Goal: Task Accomplishment & Management: Use online tool/utility

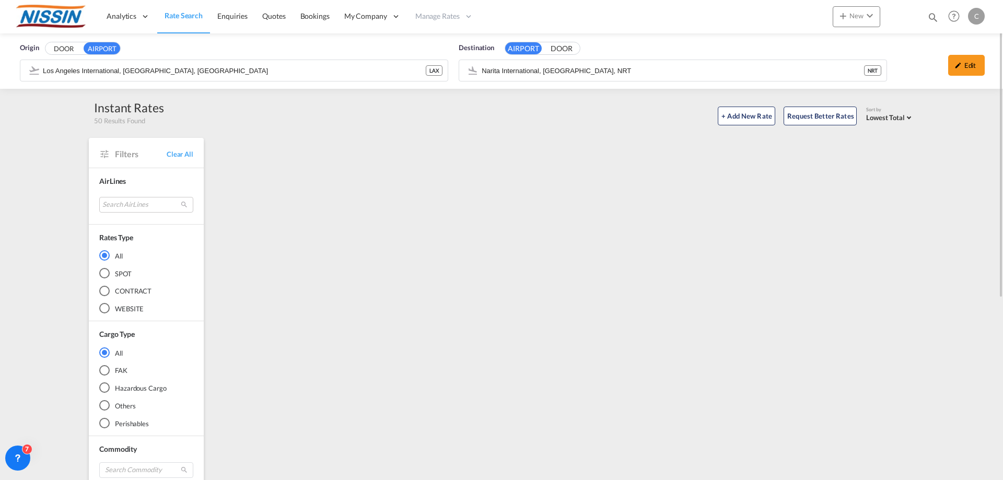
scroll to position [940, 0]
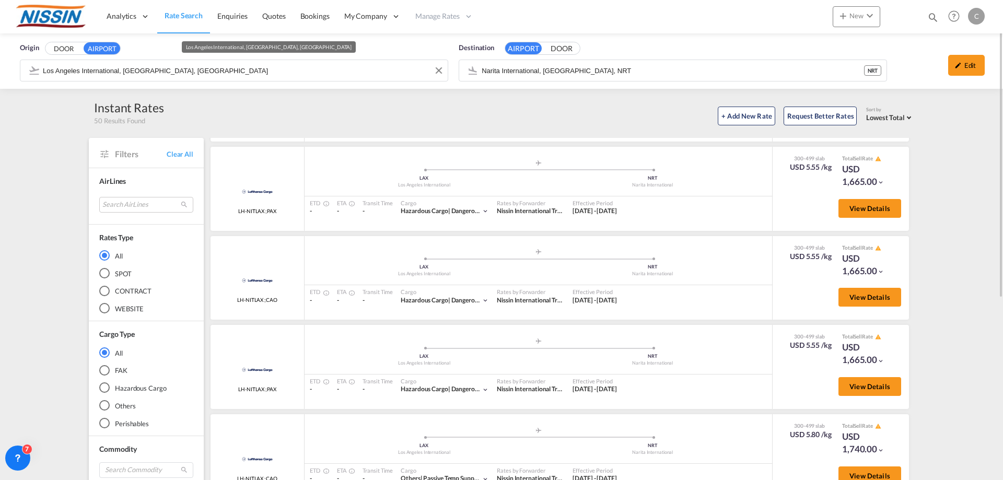
click at [262, 71] on input "Los Angeles International, [GEOGRAPHIC_DATA], [GEOGRAPHIC_DATA]" at bounding box center [243, 71] width 400 height 16
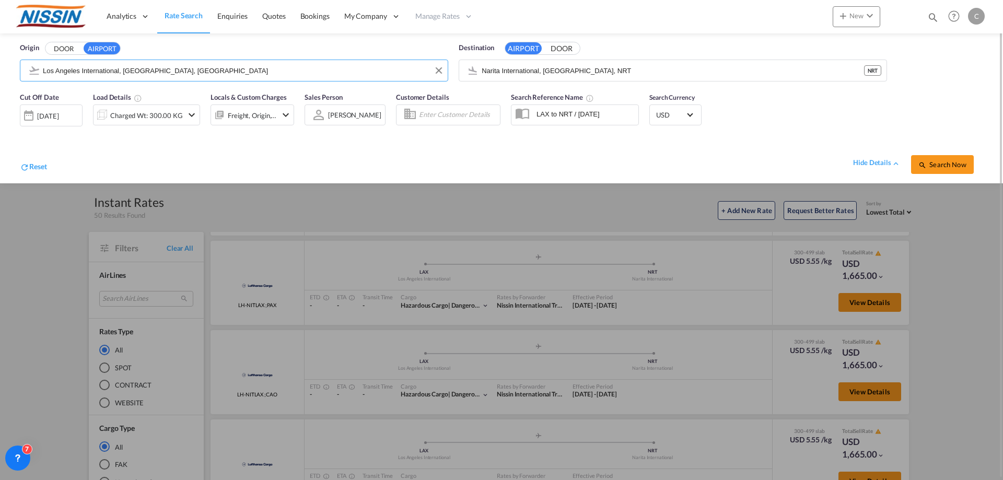
click at [262, 71] on input "Los Angeles International, [GEOGRAPHIC_DATA], [GEOGRAPHIC_DATA]" at bounding box center [243, 71] width 400 height 16
click at [582, 71] on input "Narita International, [GEOGRAPHIC_DATA], NRT" at bounding box center [681, 71] width 400 height 16
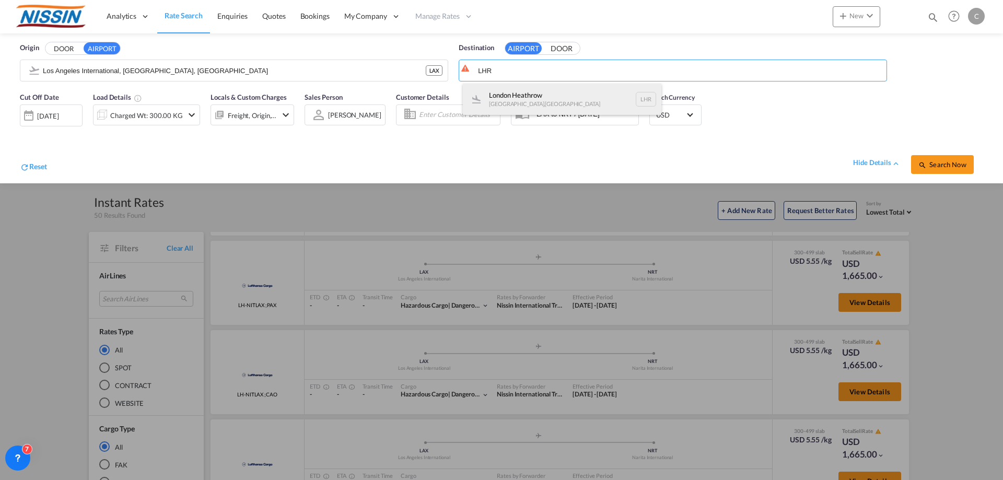
click at [545, 89] on div "[GEOGRAPHIC_DATA] [GEOGRAPHIC_DATA] , [GEOGRAPHIC_DATA] [GEOGRAPHIC_DATA]" at bounding box center [562, 99] width 198 height 31
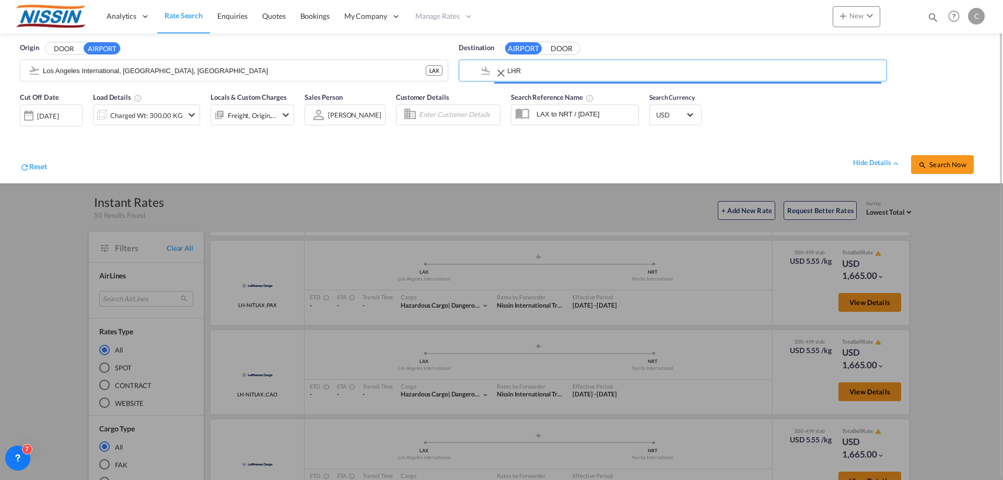
type input "[GEOGRAPHIC_DATA], [GEOGRAPHIC_DATA], [GEOGRAPHIC_DATA]"
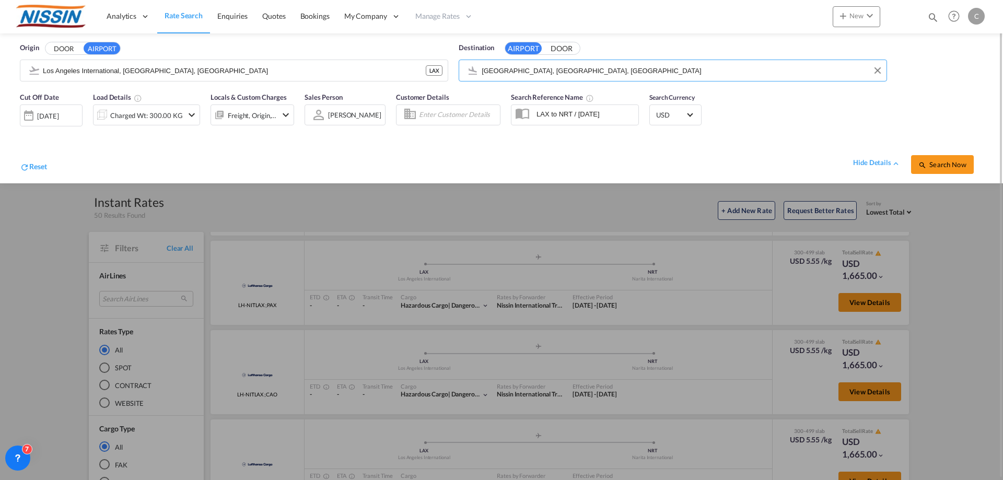
click at [352, 159] on div "hide details Search Now" at bounding box center [515, 159] width 936 height 29
click at [934, 166] on span "Search Now" at bounding box center [942, 164] width 48 height 8
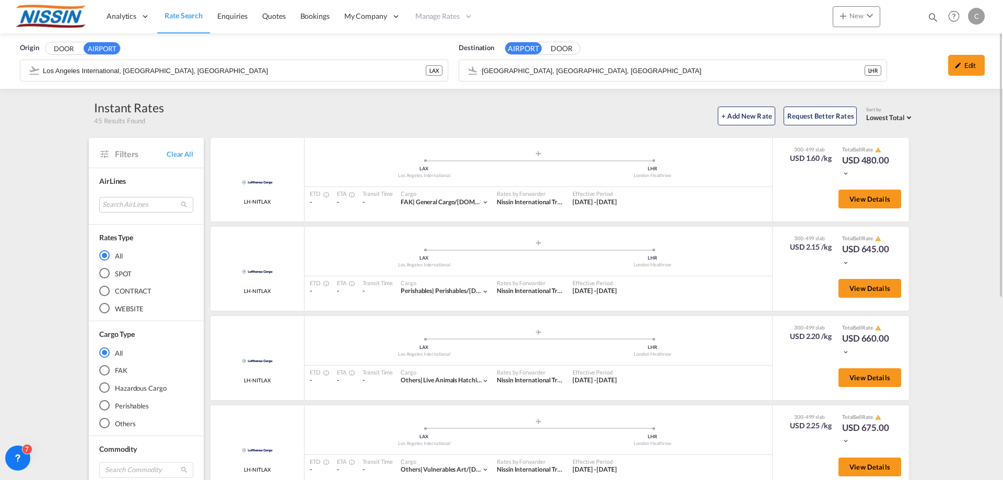
click at [108, 369] on div "FAK" at bounding box center [104, 370] width 10 height 10
